Goal: Check status: Check status

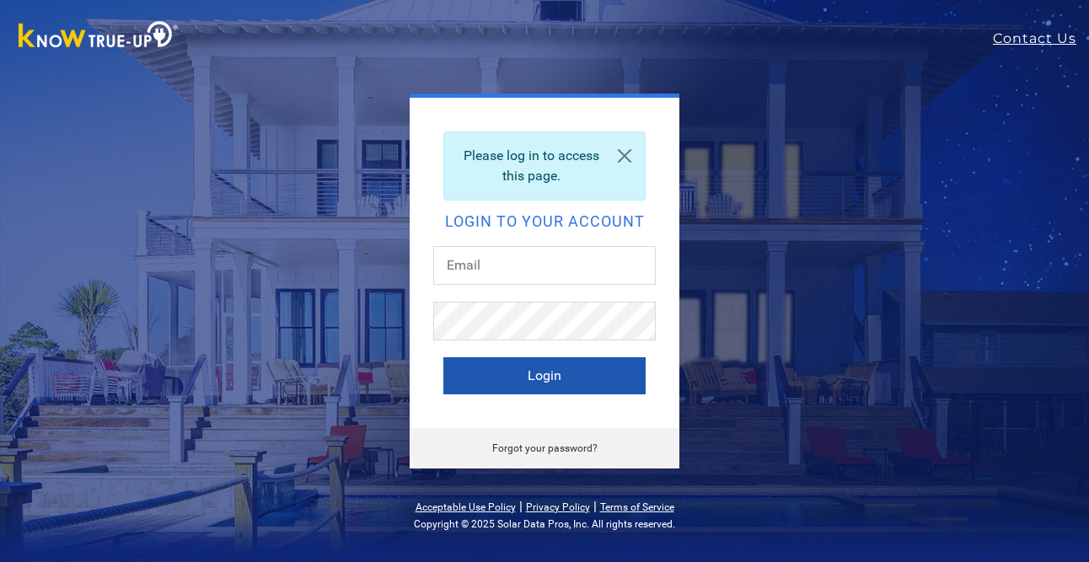
type input "[EMAIL_ADDRESS][DOMAIN_NAME]"
click at [558, 381] on button "Login" at bounding box center [544, 375] width 202 height 37
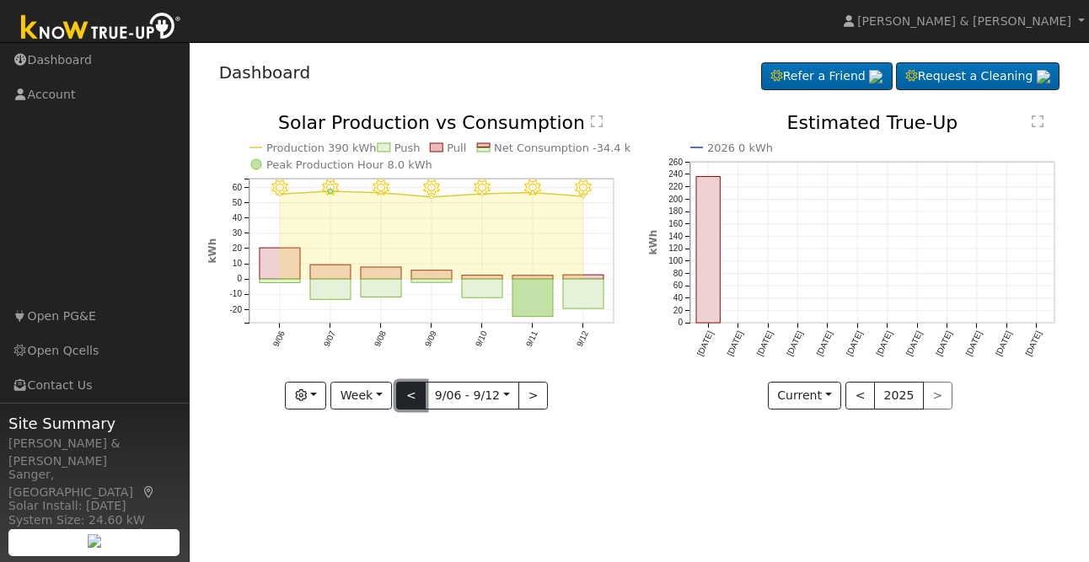
click at [416, 393] on button "<" at bounding box center [411, 396] width 30 height 29
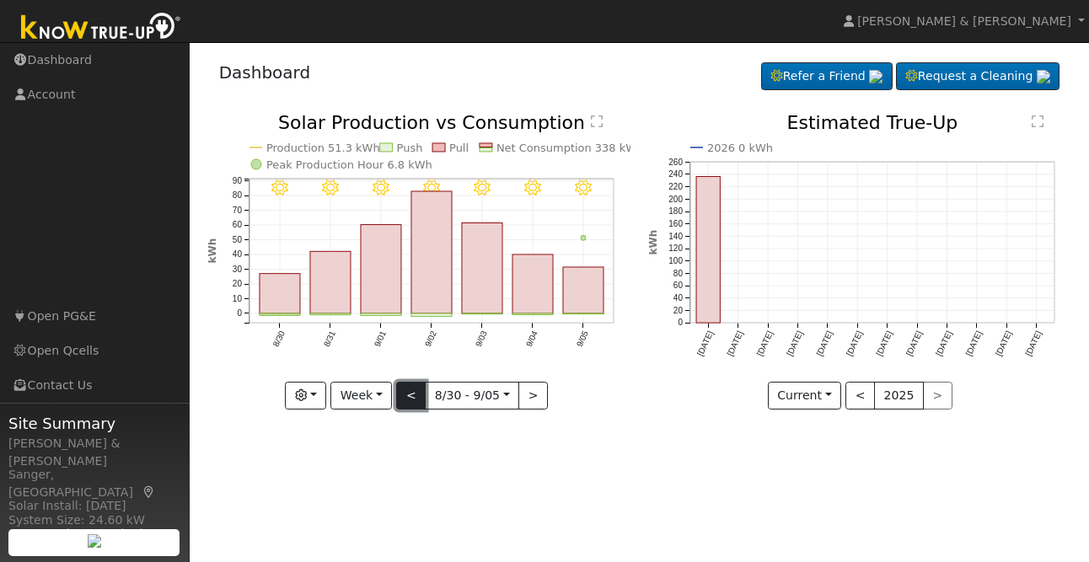
click at [412, 398] on button "<" at bounding box center [411, 396] width 30 height 29
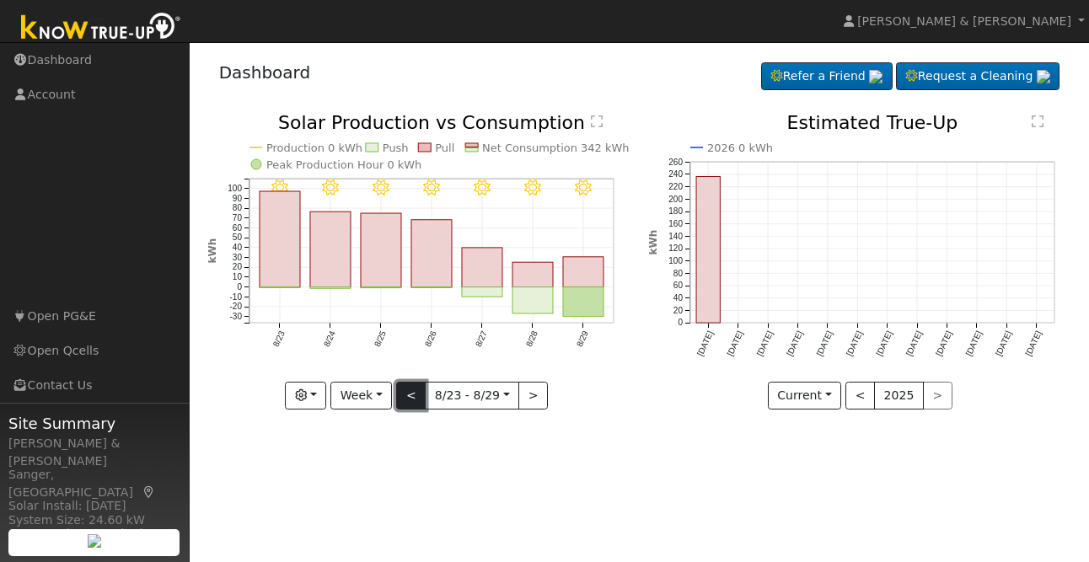
click at [414, 394] on button "<" at bounding box center [411, 396] width 30 height 29
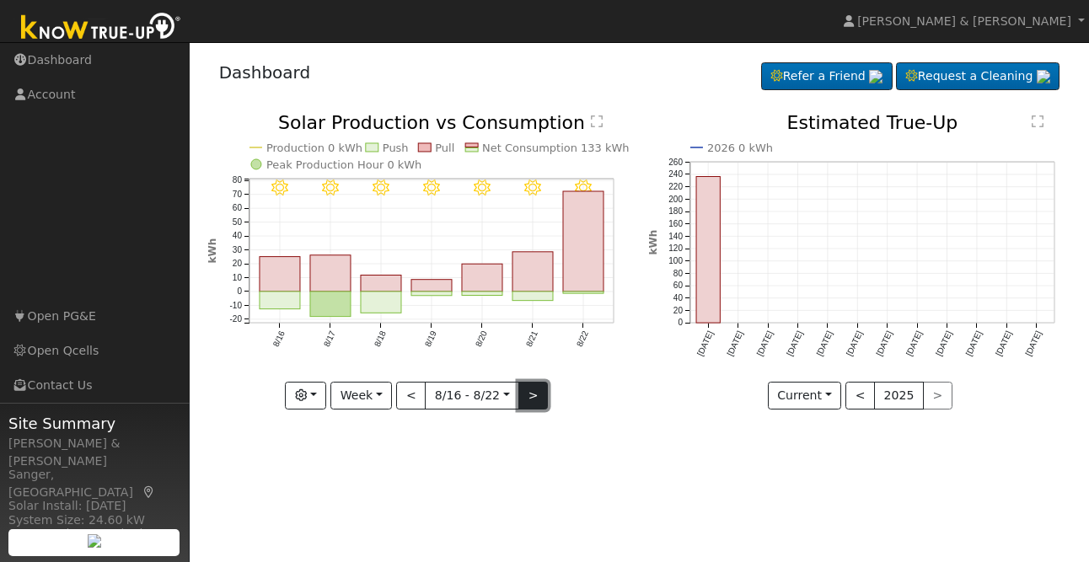
click at [529, 394] on button ">" at bounding box center [533, 396] width 30 height 29
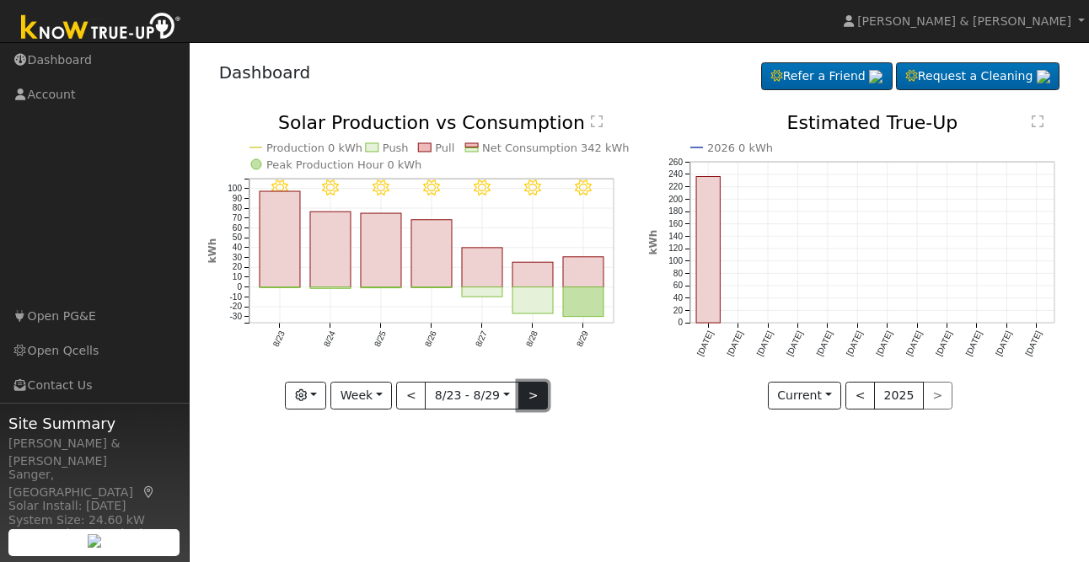
click at [530, 395] on button ">" at bounding box center [533, 396] width 30 height 29
type input "2025-08-30"
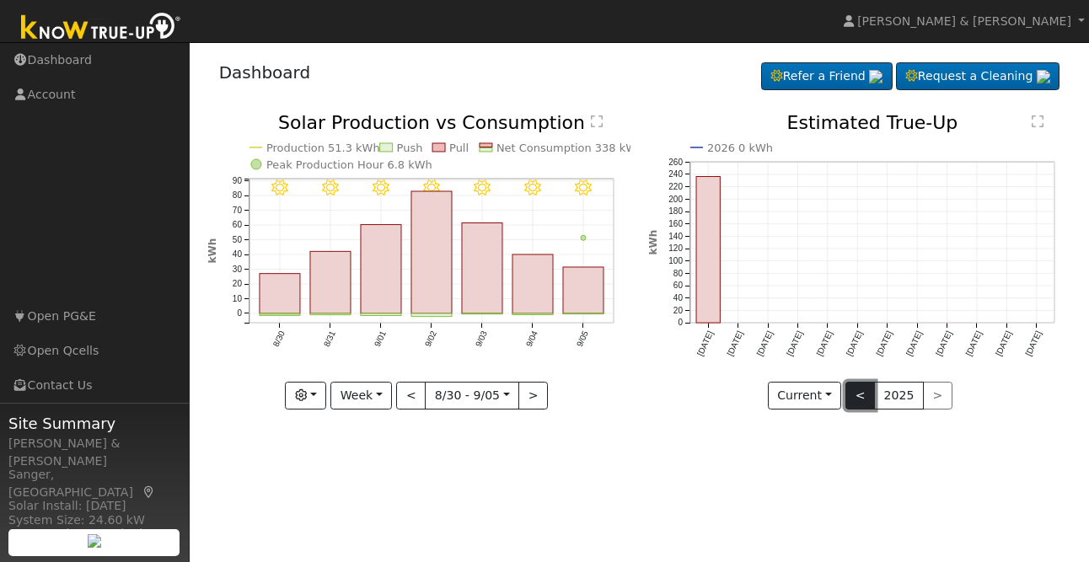
click at [861, 399] on button "<" at bounding box center [860, 396] width 30 height 29
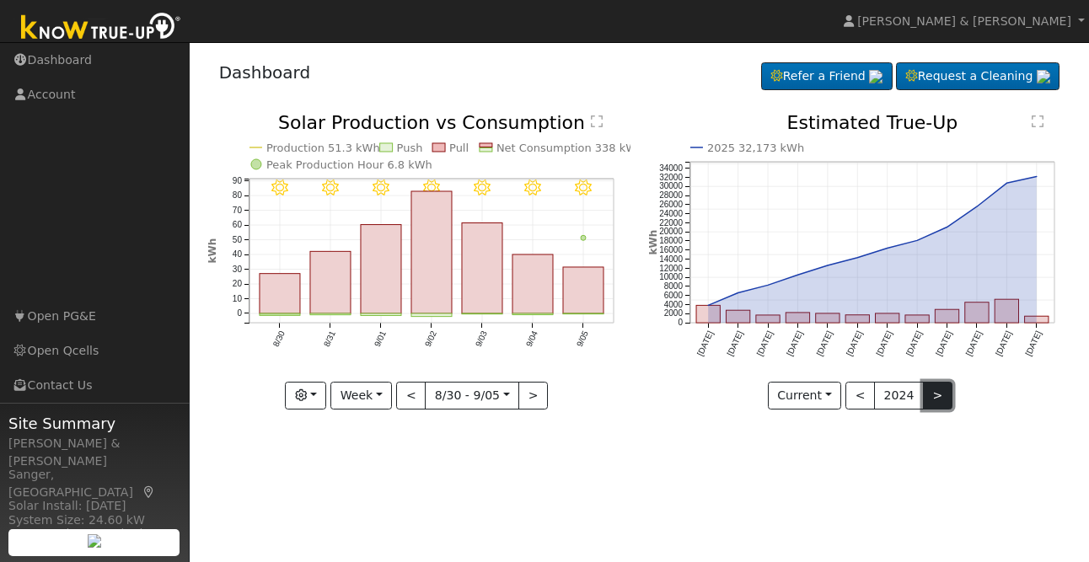
click at [930, 397] on button ">" at bounding box center [938, 396] width 30 height 29
